Goal: Task Accomplishment & Management: Manage account settings

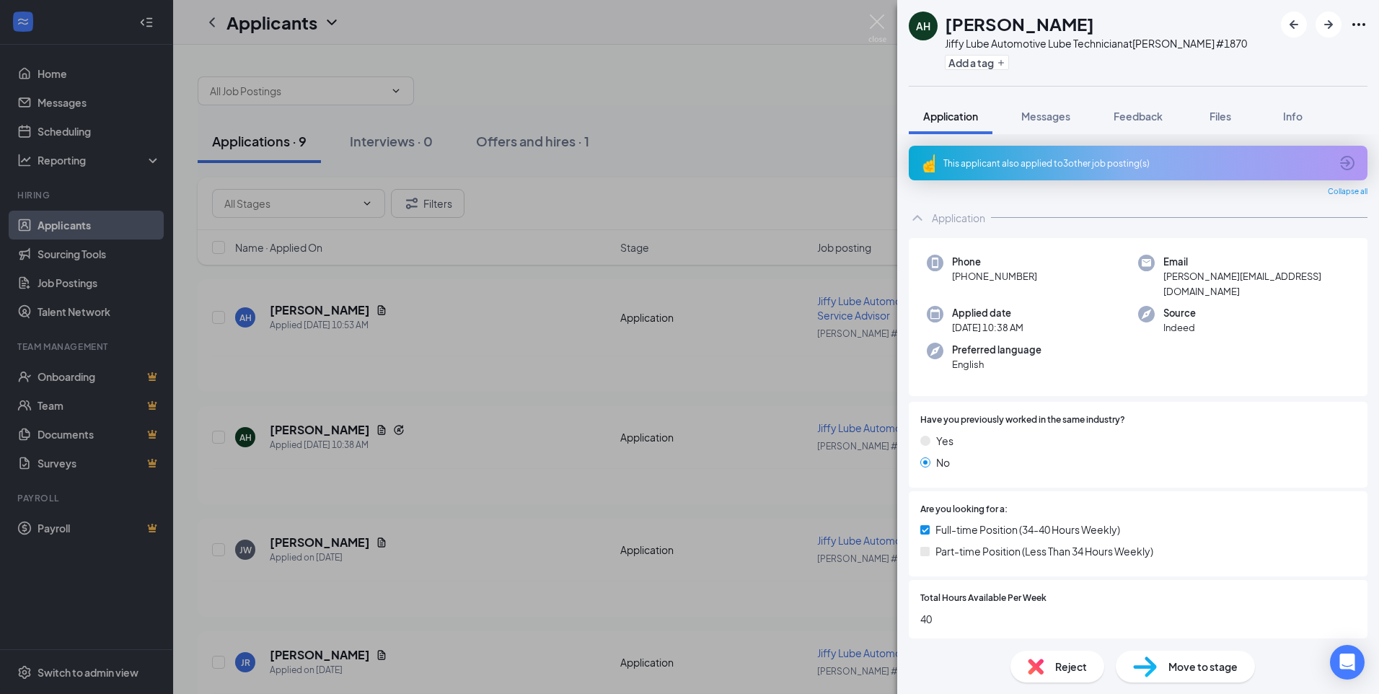
click at [1043, 159] on div "This applicant also applied to 3 other job posting(s)" at bounding box center [1137, 163] width 387 height 12
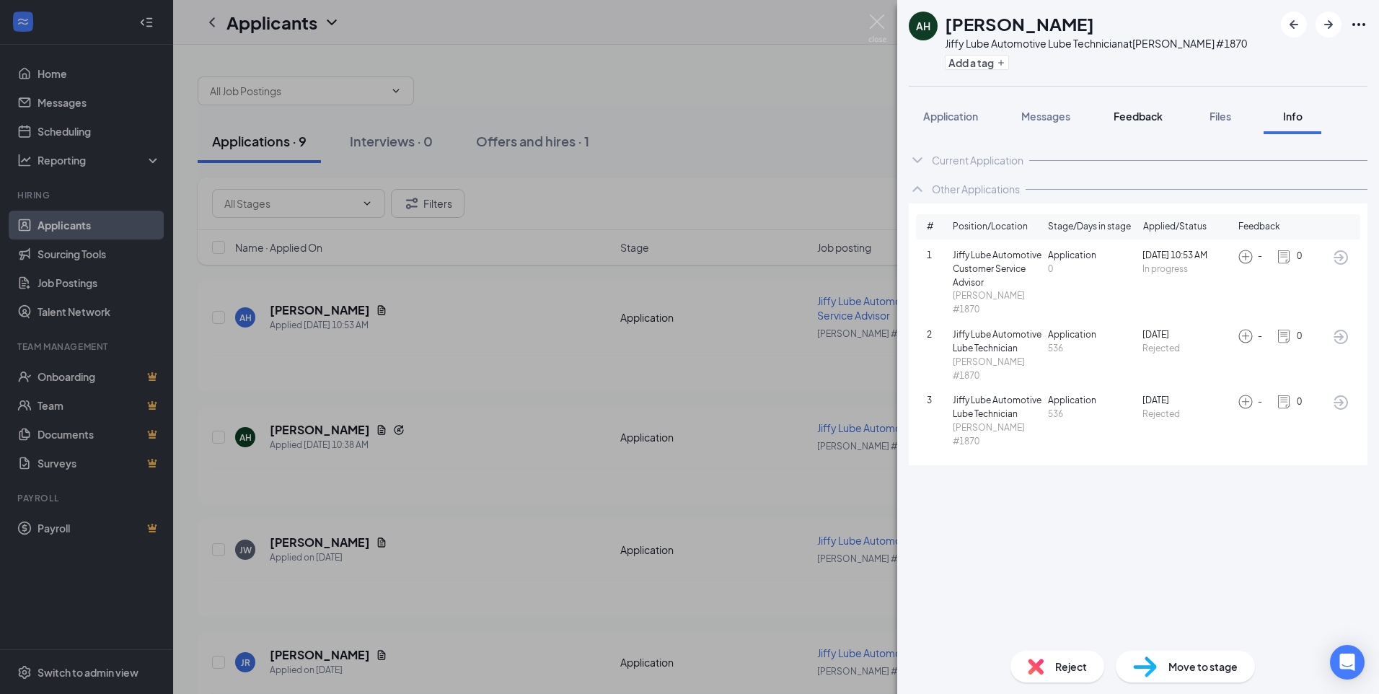
click at [1154, 118] on span "Feedback" at bounding box center [1138, 116] width 49 height 13
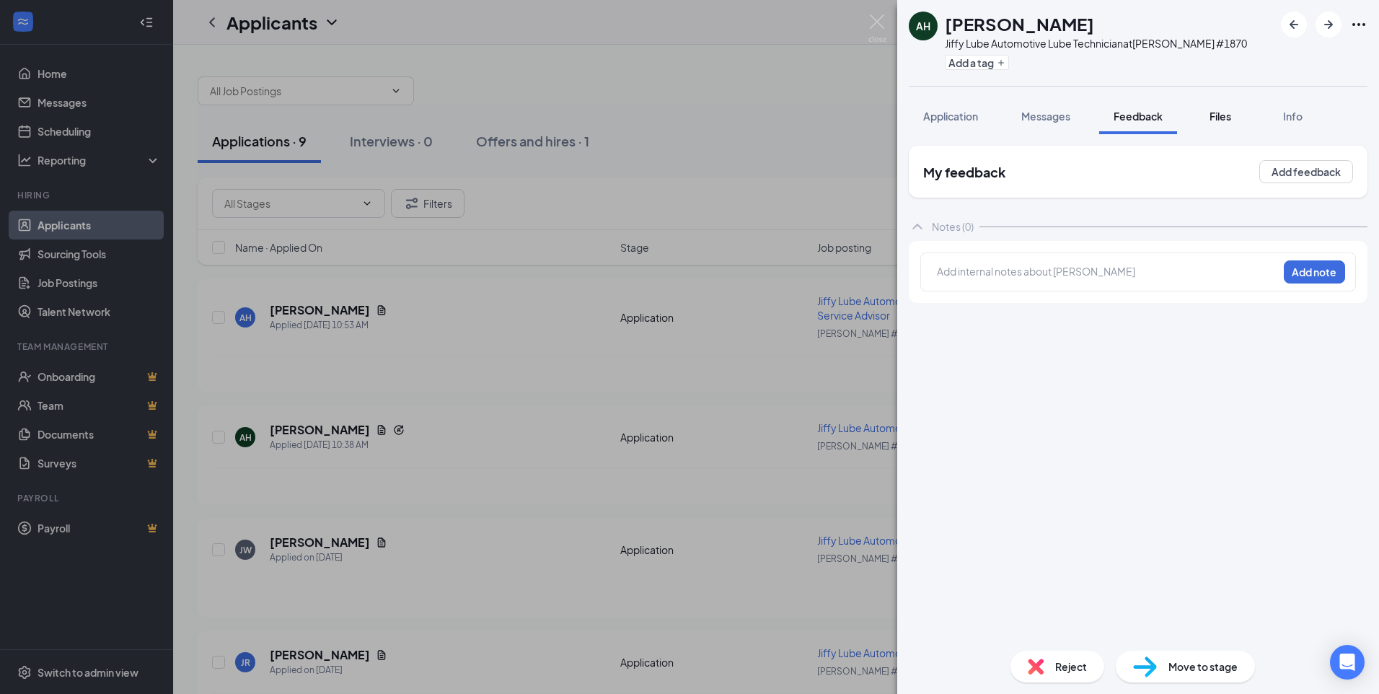
click at [1213, 120] on span "Files" at bounding box center [1221, 116] width 22 height 13
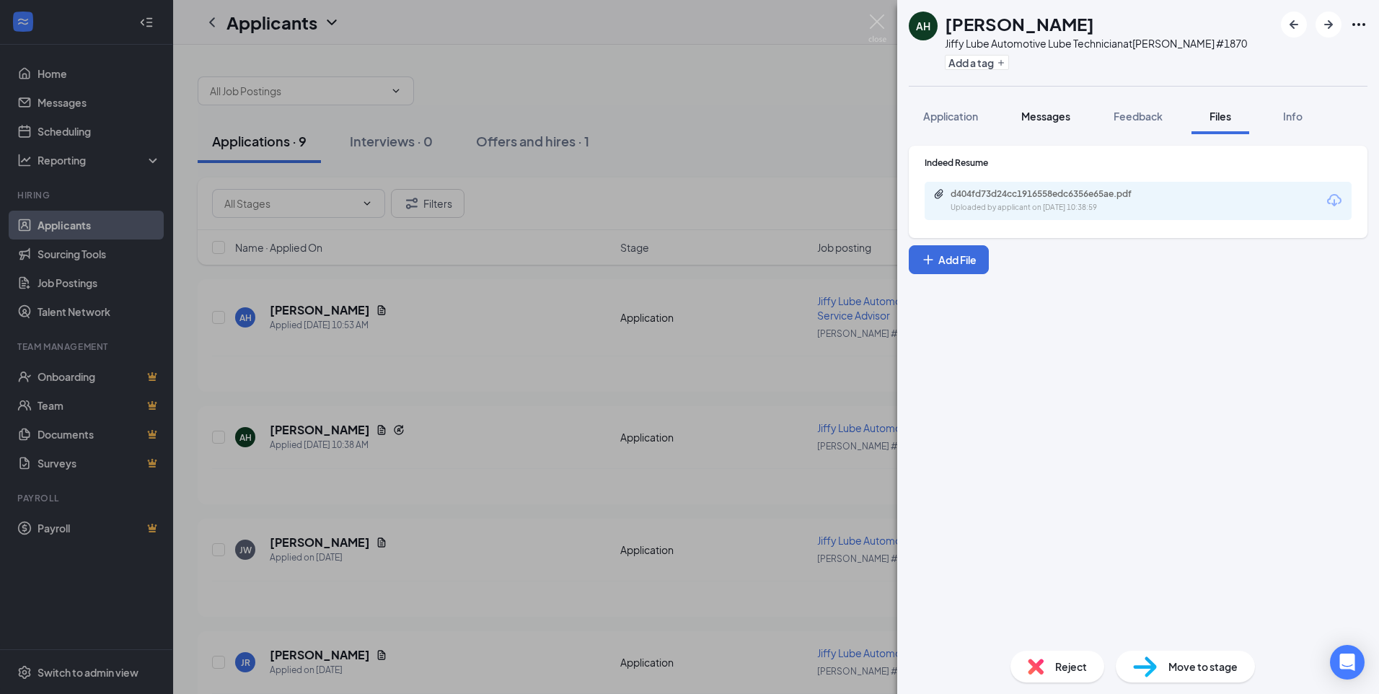
click at [1063, 123] on div "Messages" at bounding box center [1045, 116] width 49 height 14
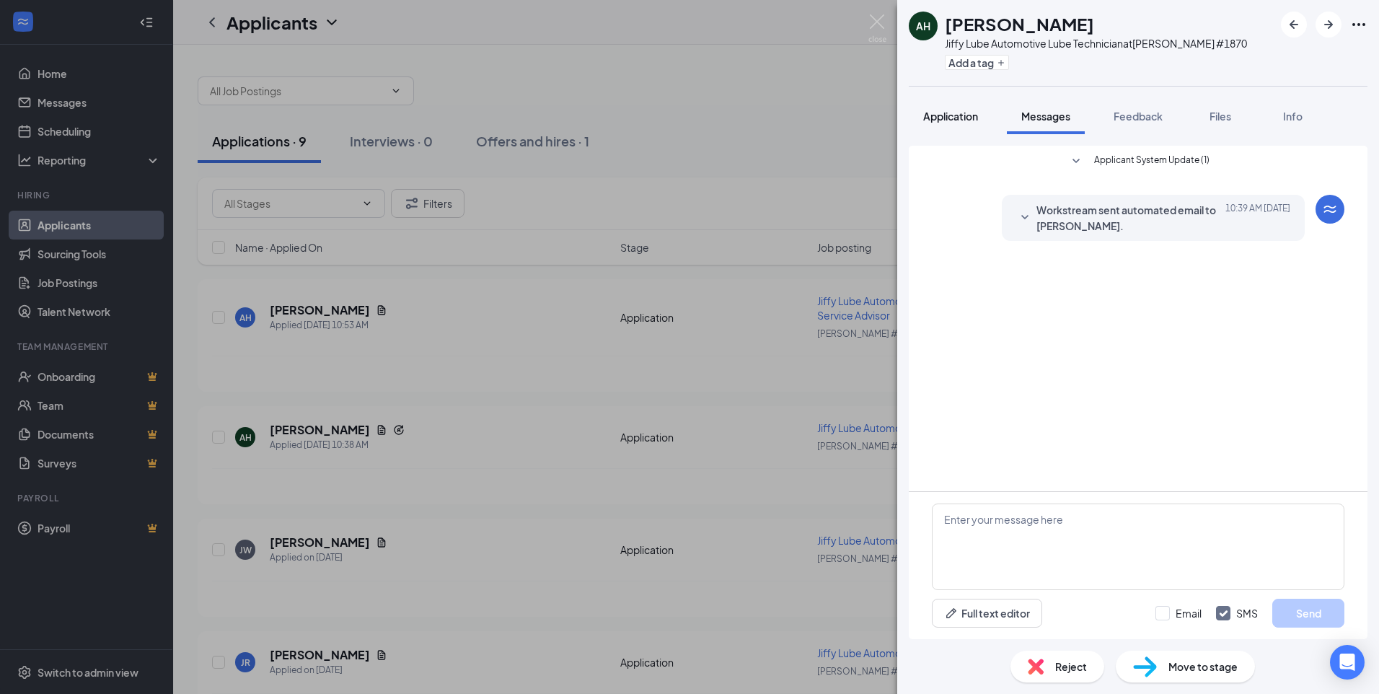
click at [929, 118] on span "Application" at bounding box center [950, 116] width 55 height 13
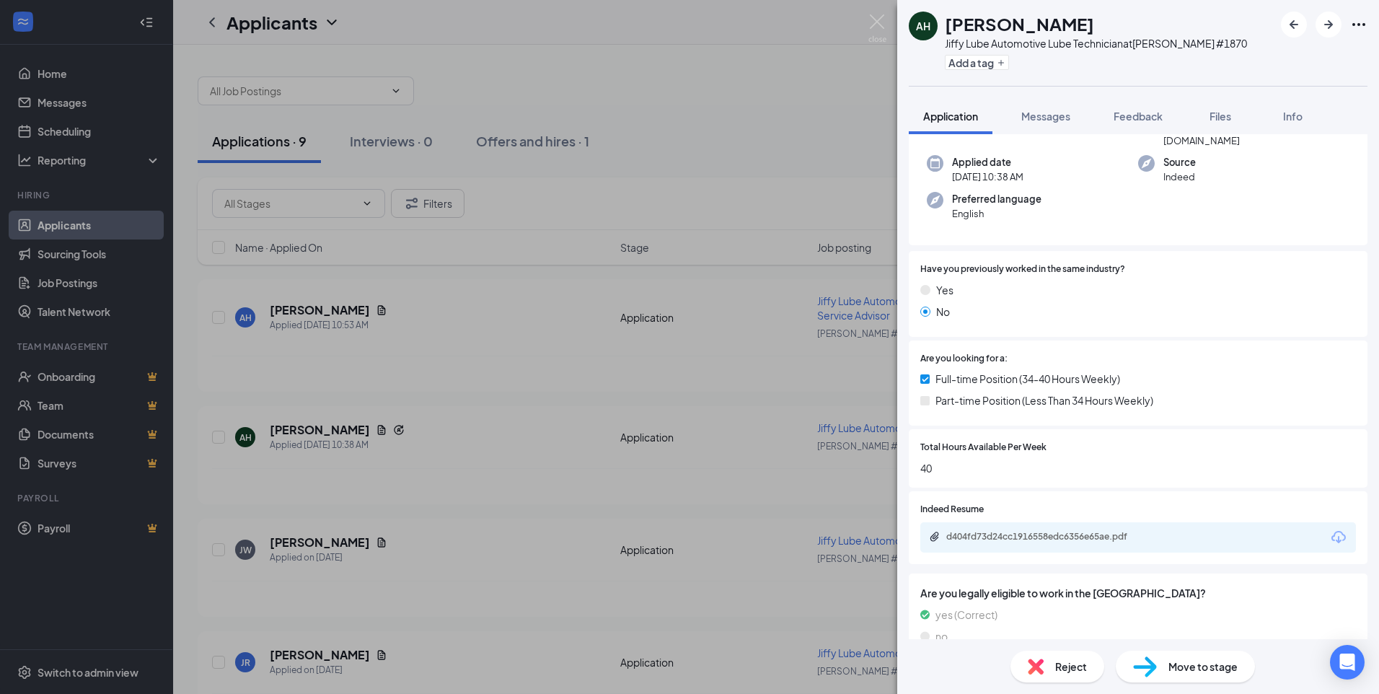
scroll to position [144, 0]
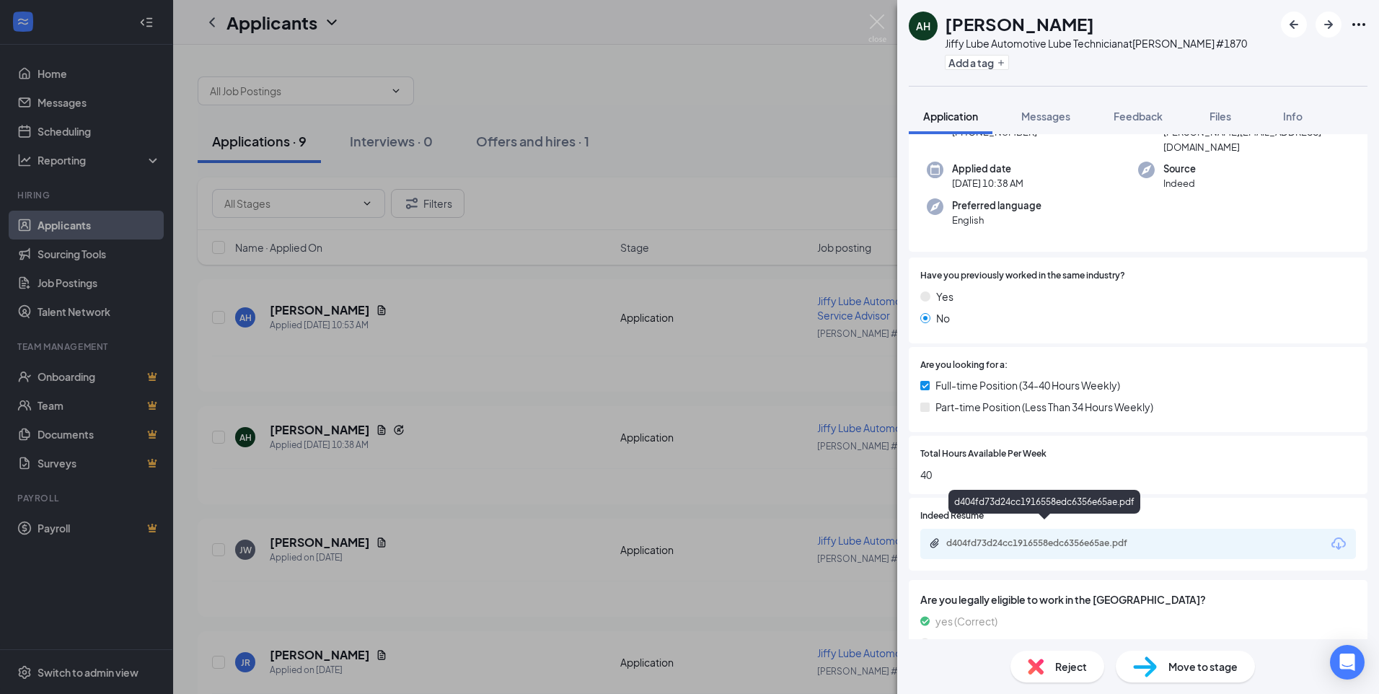
click at [1007, 537] on div "d404fd73d24cc1916558edc6356e65ae.pdf" at bounding box center [1047, 543] width 202 height 12
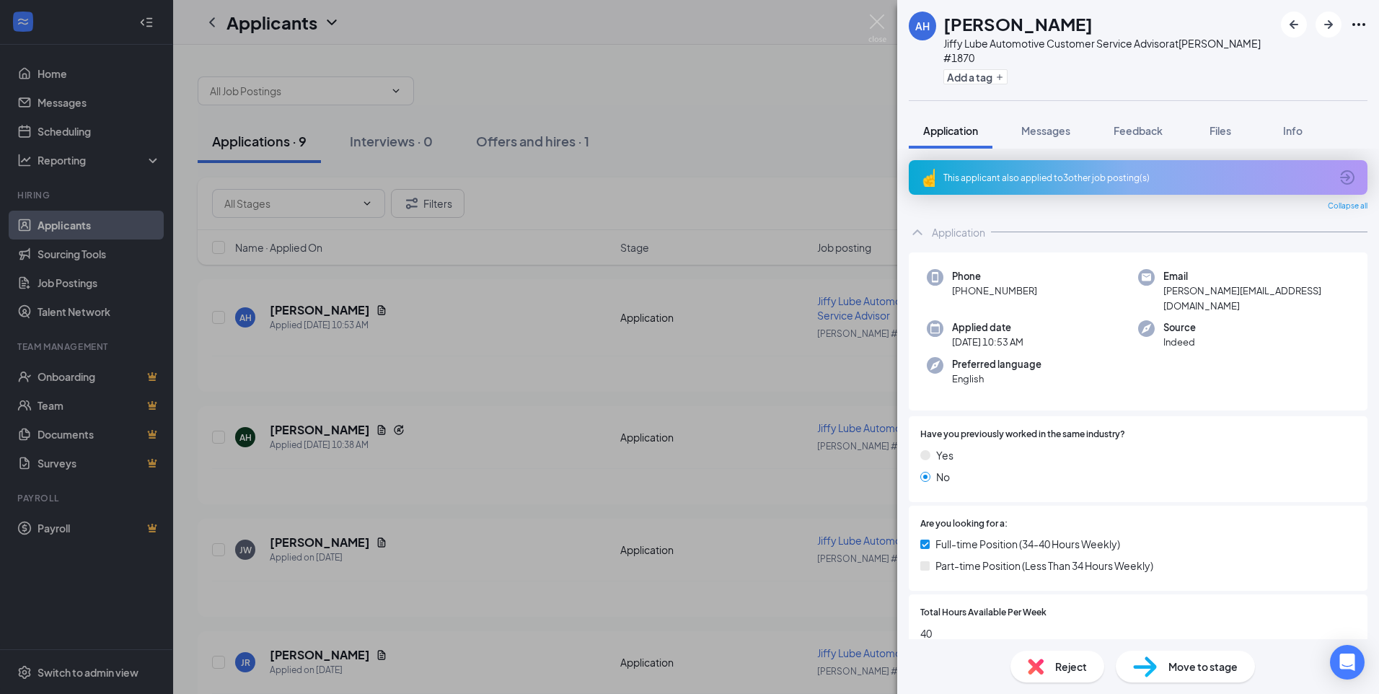
click at [994, 172] on div "This applicant also applied to 3 other job posting(s)" at bounding box center [1137, 178] width 387 height 12
